Goal: Contribute content

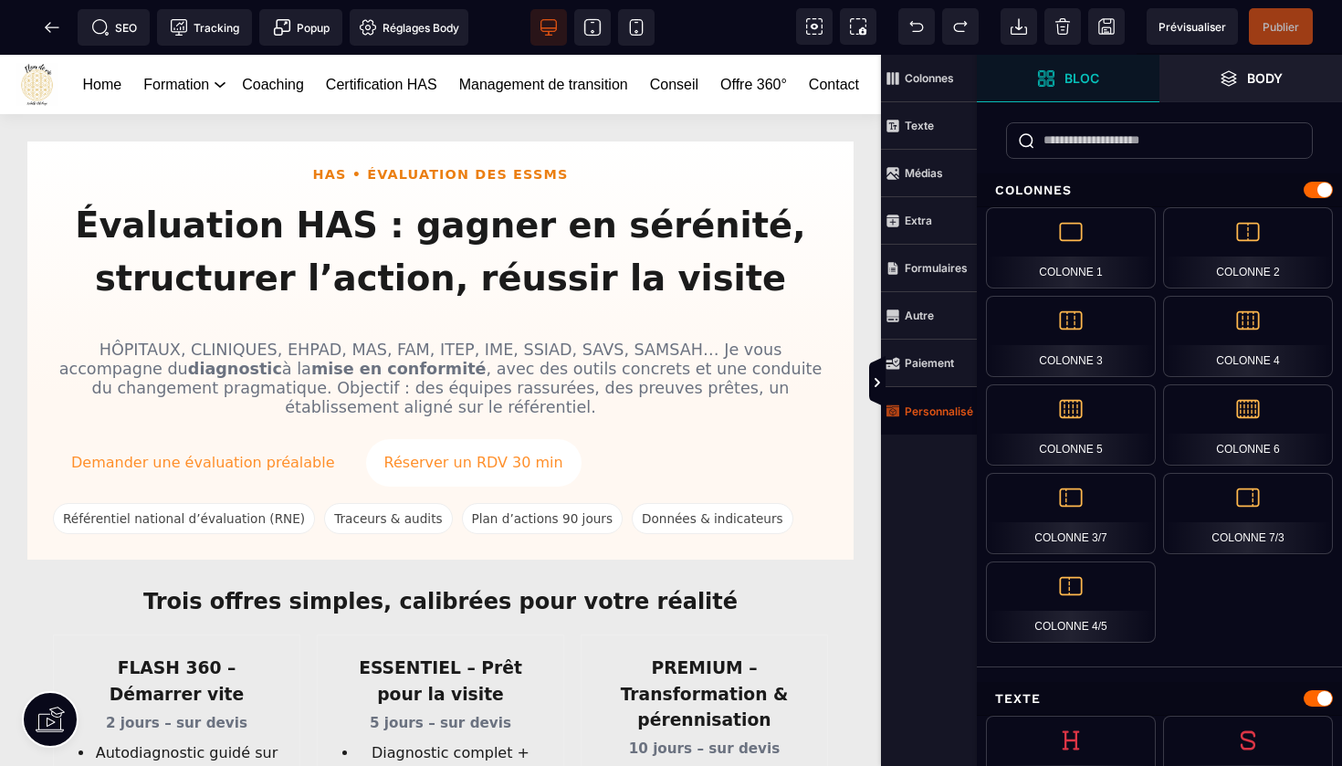
click at [937, 406] on strong "Personnalisé" at bounding box center [939, 412] width 68 height 14
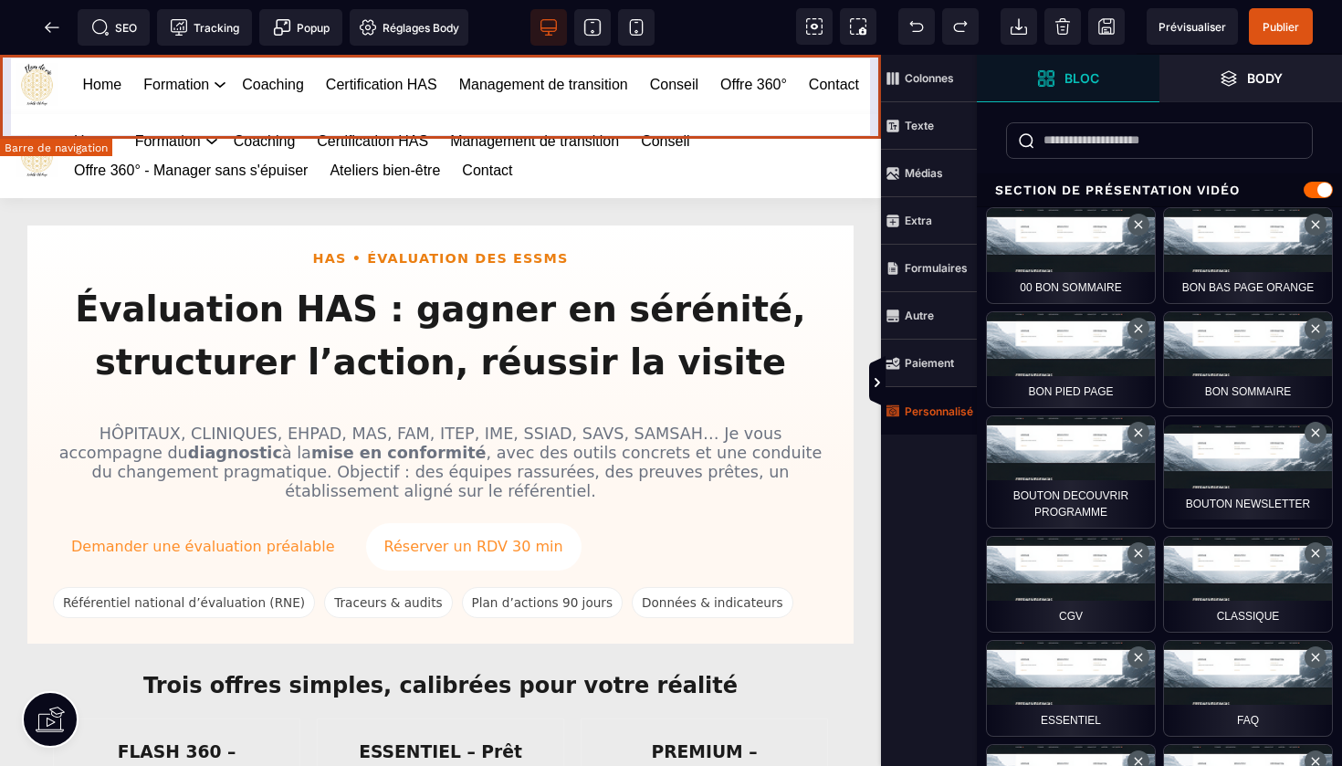
click at [822, 56] on div "Home Formation Management et leadership Gestion des risques en santé Management…" at bounding box center [440, 84] width 881 height 59
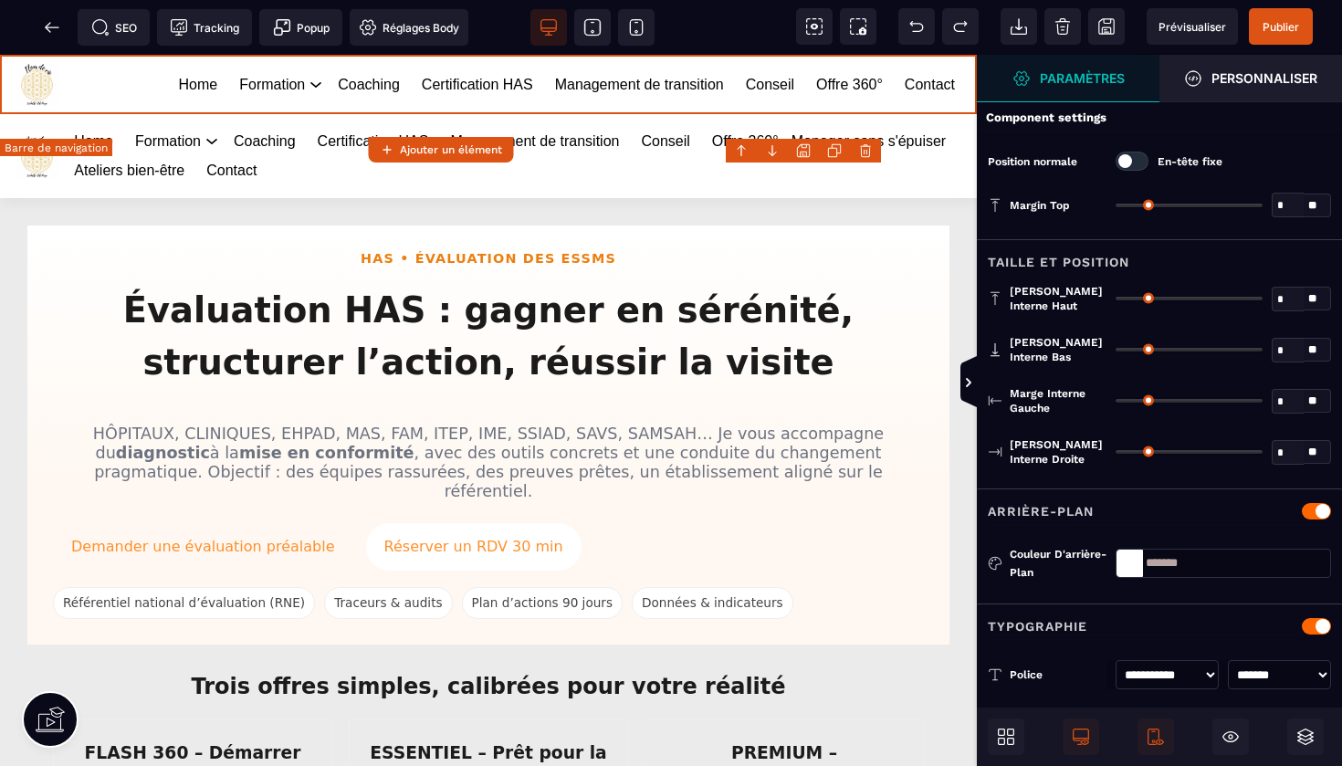
type input "*"
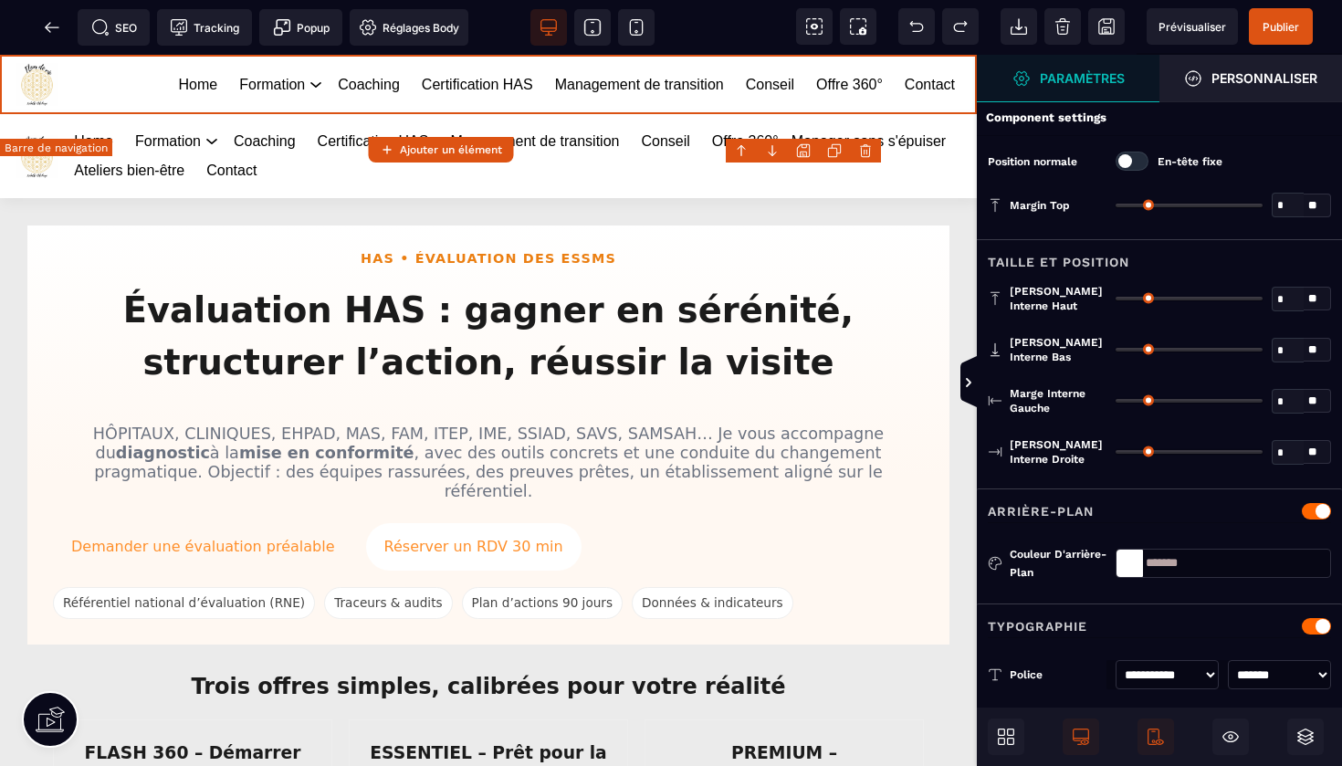
type input "**"
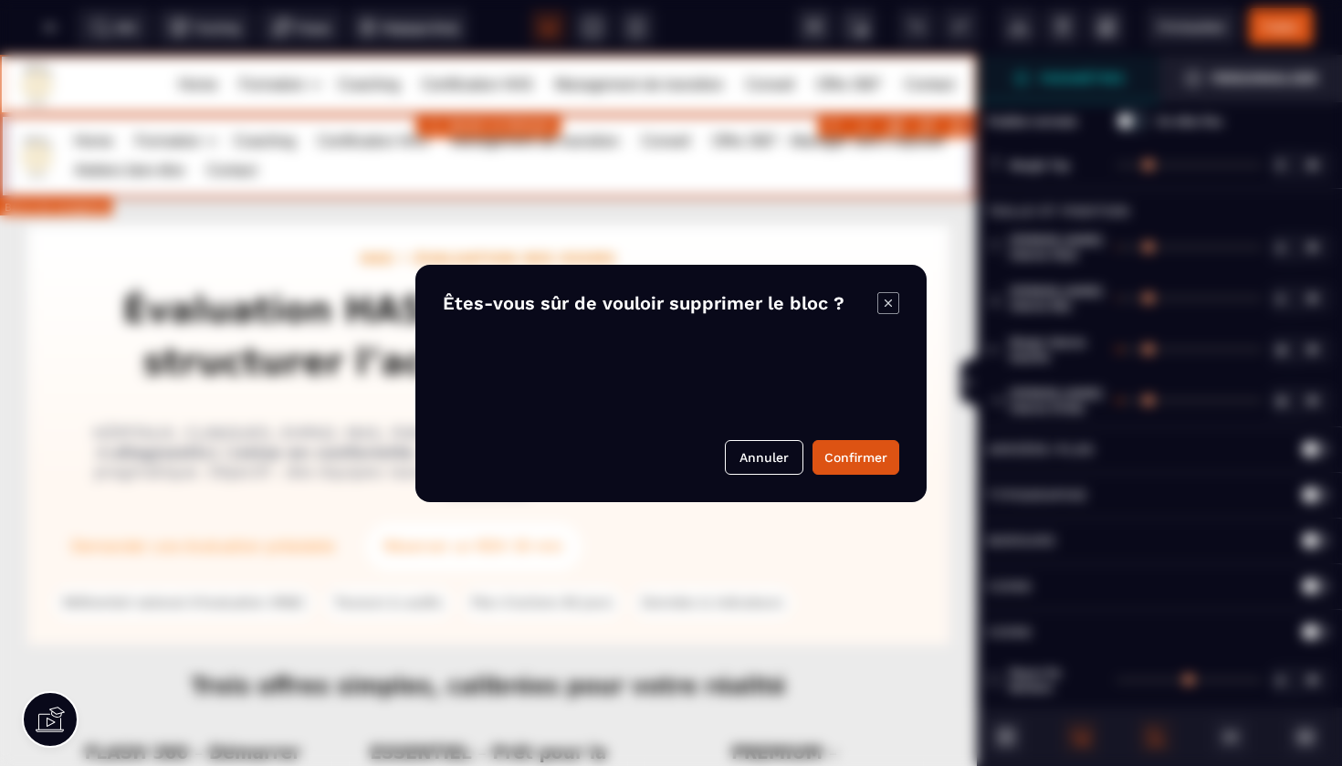
click at [961, 126] on body "B I U S A ******* Ajouter un élément" at bounding box center [671, 383] width 1342 height 766
click at [861, 462] on button "Confirmer" at bounding box center [856, 457] width 87 height 35
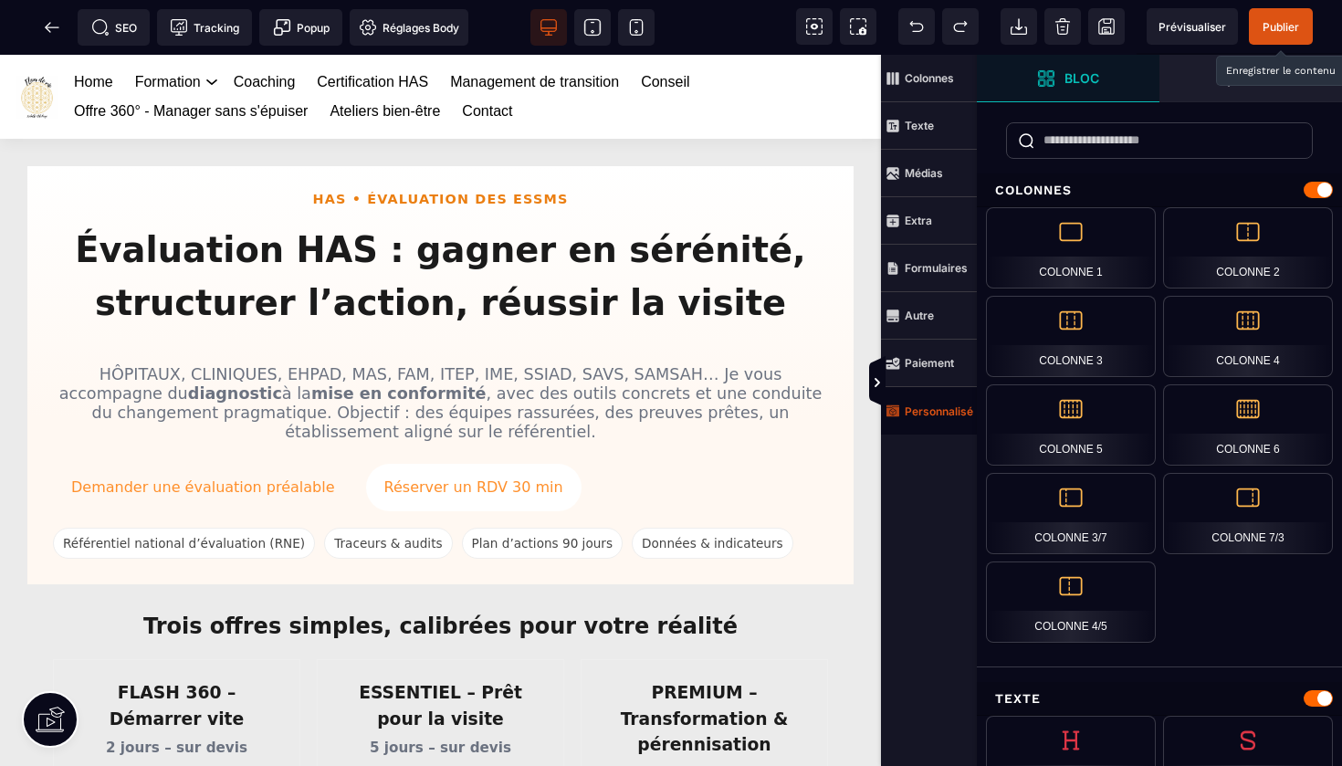
click at [1277, 23] on span "Publier" at bounding box center [1281, 27] width 37 height 14
click at [51, 27] on icon at bounding box center [52, 26] width 14 height 1
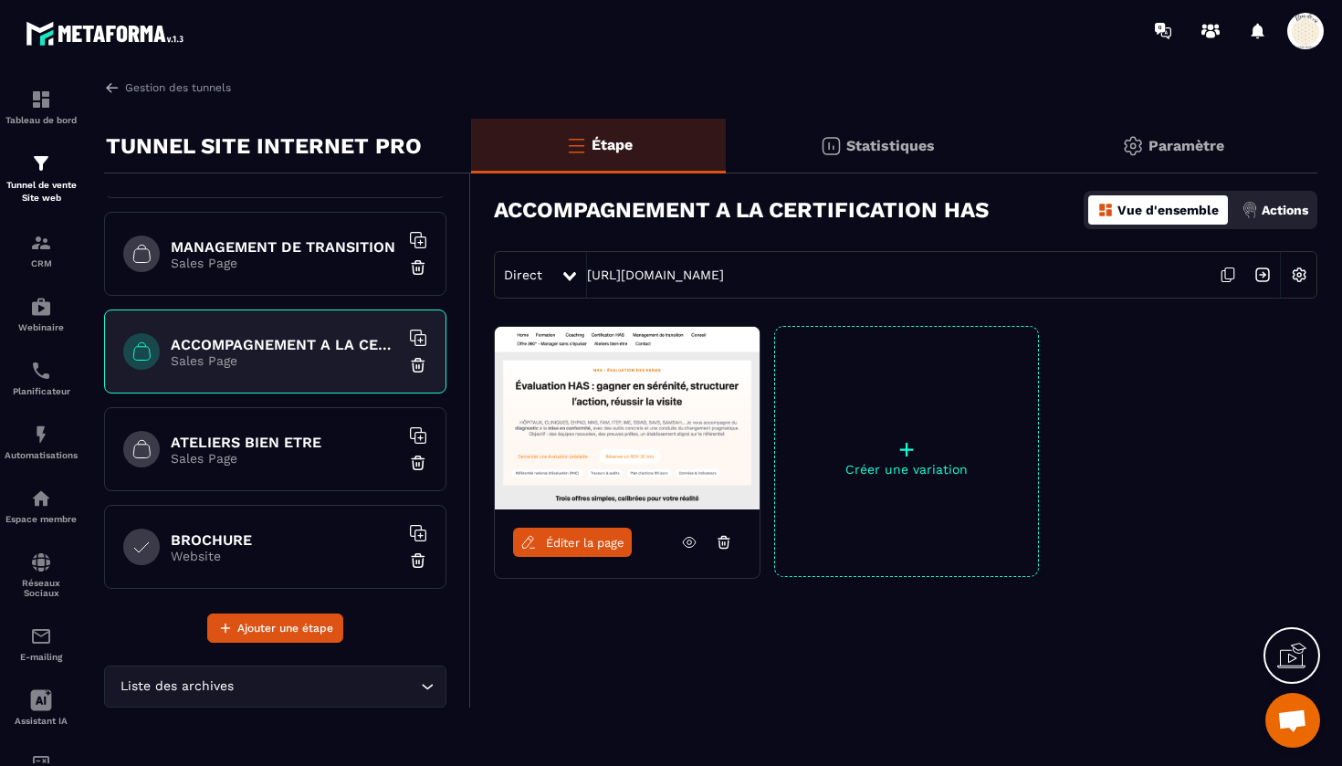
scroll to position [480, 0]
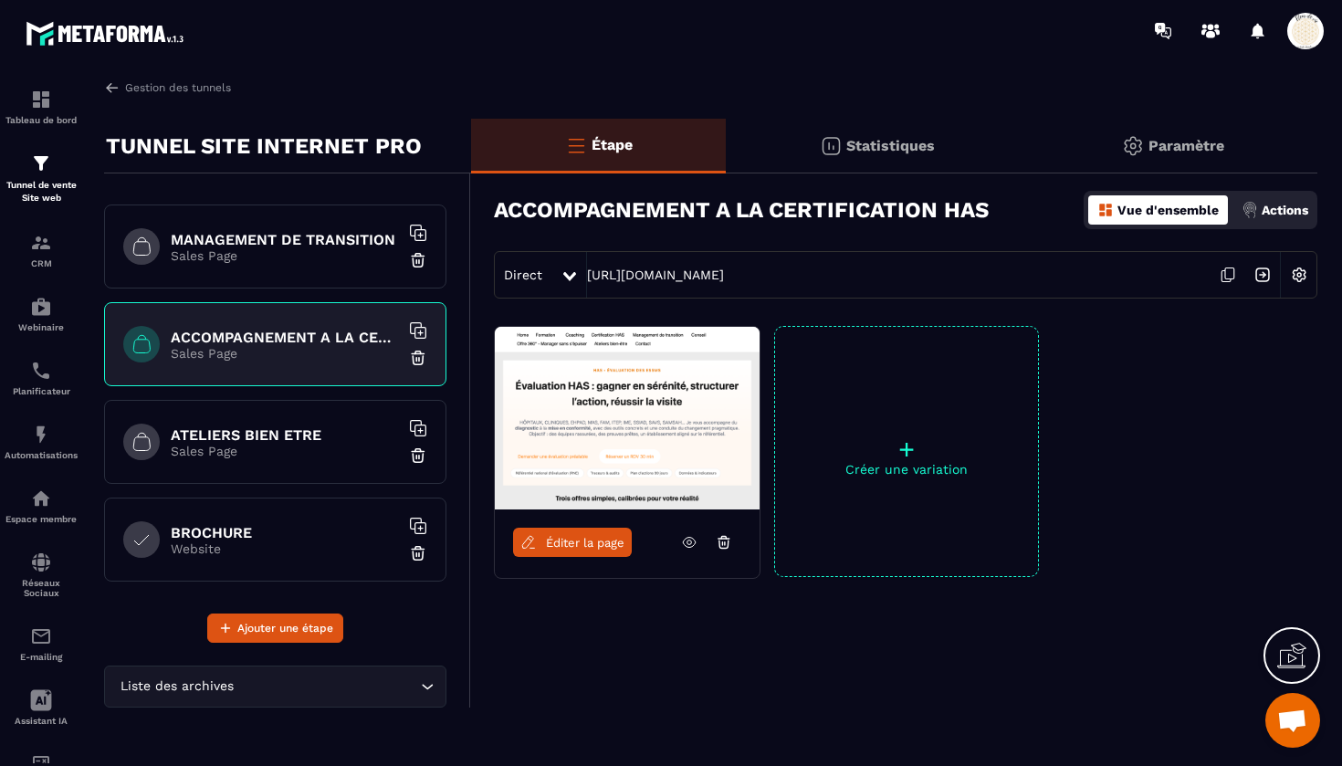
click at [323, 430] on h6 "ATELIERS BIEN ETRE" at bounding box center [285, 434] width 228 height 17
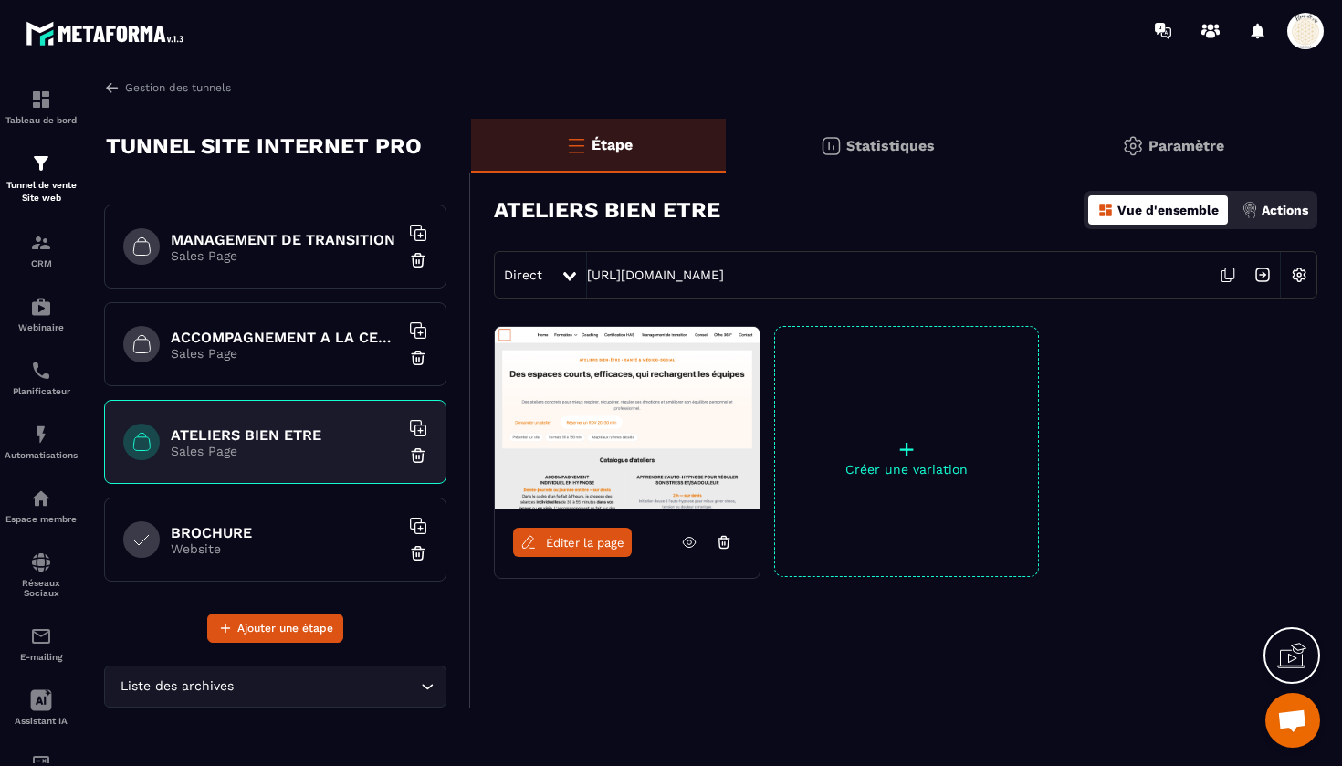
click at [561, 543] on span "Éditer la page" at bounding box center [585, 543] width 79 height 14
